Goal: Task Accomplishment & Management: Use online tool/utility

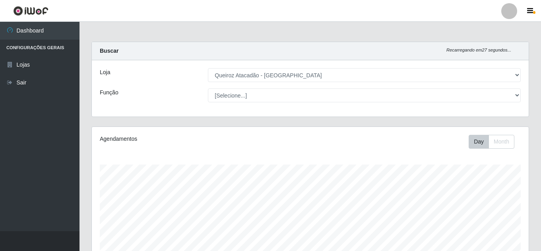
select select "225"
click at [208, 68] on select "[Selecione...] Queiroz Atacadão - [GEOGRAPHIC_DATA]" at bounding box center [364, 75] width 313 height 14
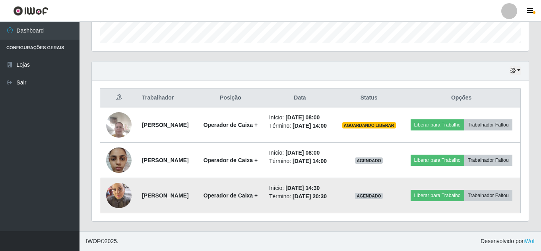
scroll to position [284, 0]
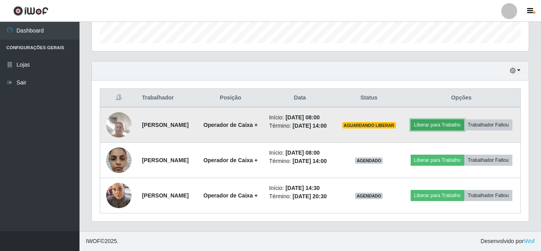
click at [464, 120] on button "Liberar para Trabalho" at bounding box center [437, 125] width 54 height 11
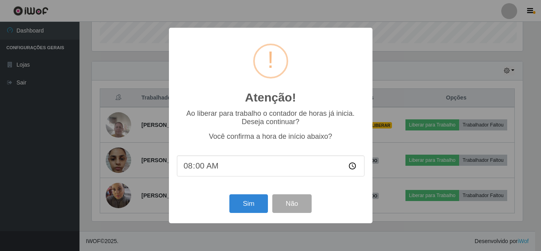
scroll to position [165, 433]
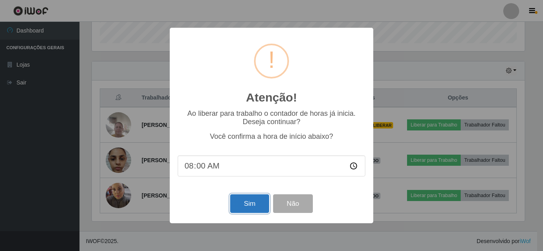
click at [248, 205] on button "Sim" at bounding box center [249, 204] width 39 height 19
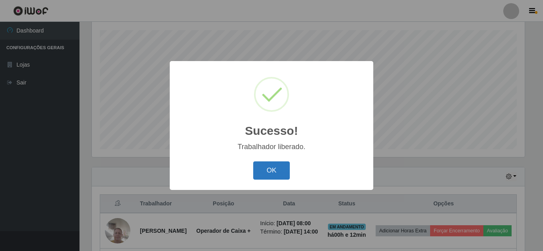
click at [267, 174] on button "OK" at bounding box center [271, 171] width 37 height 19
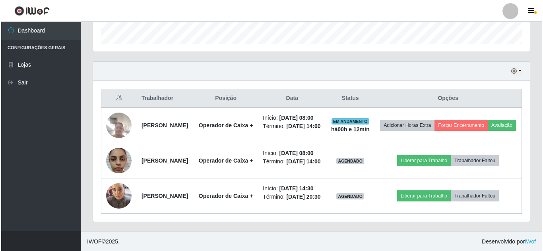
scroll to position [254, 0]
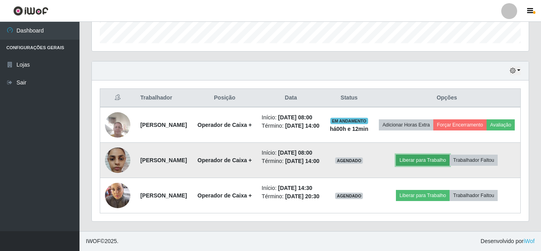
click at [419, 166] on button "Liberar para Trabalho" at bounding box center [423, 160] width 54 height 11
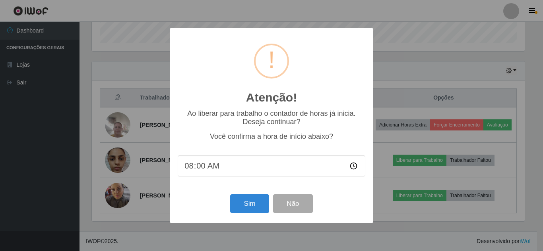
click at [207, 166] on input "08:00" at bounding box center [272, 166] width 188 height 21
click at [201, 170] on input "08:00" at bounding box center [272, 166] width 188 height 21
type input "08:12"
click at [250, 206] on button "Sim" at bounding box center [249, 204] width 39 height 19
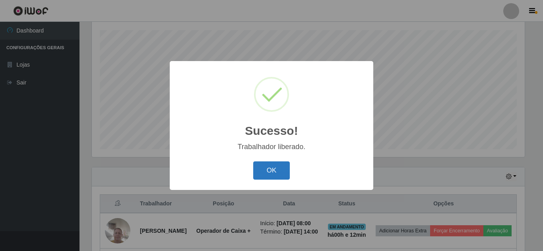
click at [270, 165] on button "OK" at bounding box center [271, 171] width 37 height 19
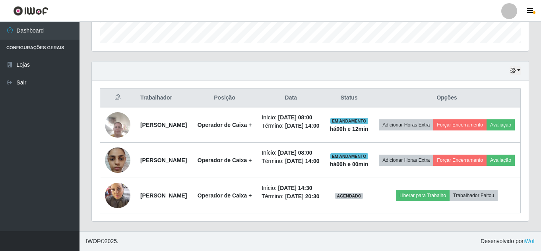
scroll to position [284, 0]
